Goal: Navigation & Orientation: Find specific page/section

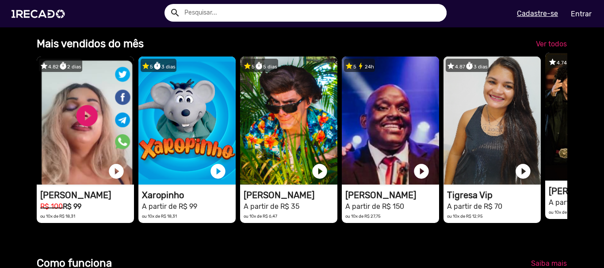
scroll to position [0, 1793]
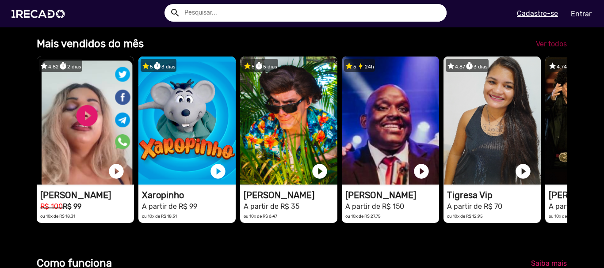
click at [544, 48] on span "Ver todos" at bounding box center [551, 44] width 31 height 8
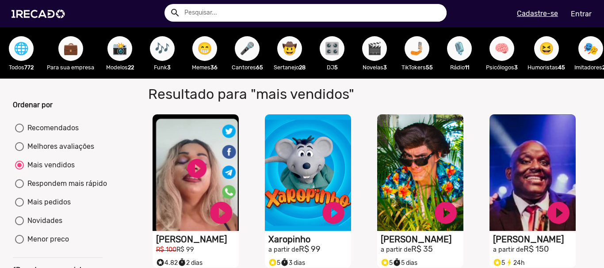
click at [15, 45] on span "🌐" at bounding box center [21, 48] width 15 height 25
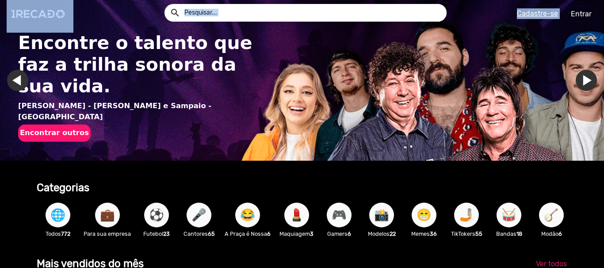
drag, startPoint x: 604, startPoint y: 27, endPoint x: 604, endPoint y: 38, distance: 11.5
click at [604, 38] on app-navigation "search help_outline search menu Cadastre-se Entrar help_outline [PERSON_NAME] s…" at bounding box center [302, 47] width 604 height 41
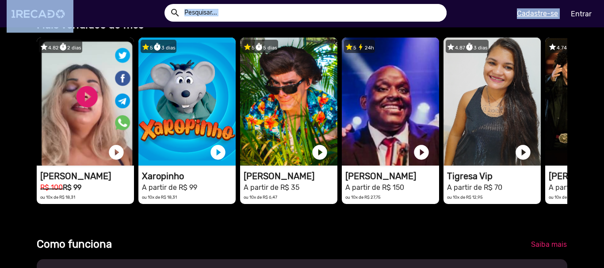
scroll to position [213, 0]
